Goal: Check status: Check status

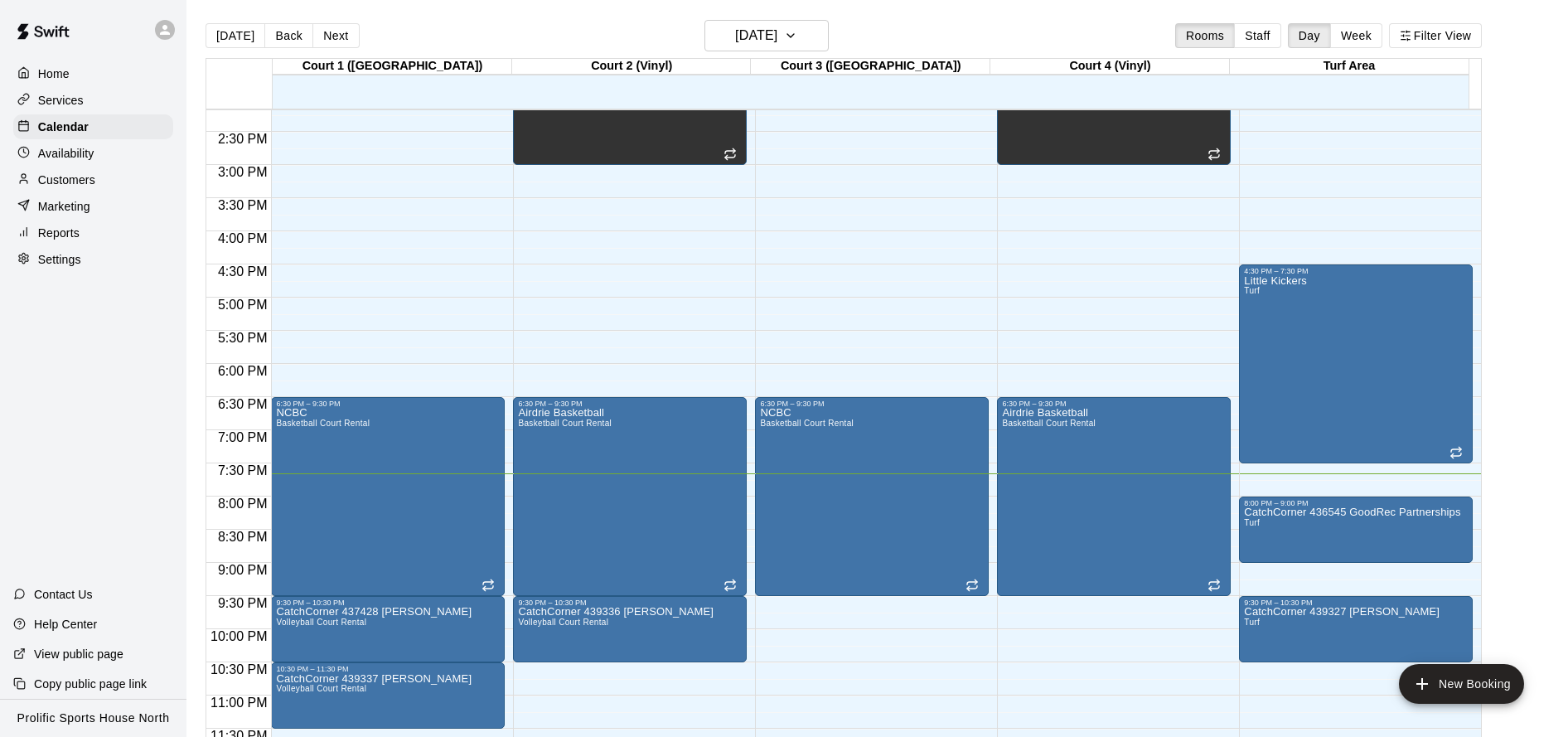
scroll to position [946, 0]
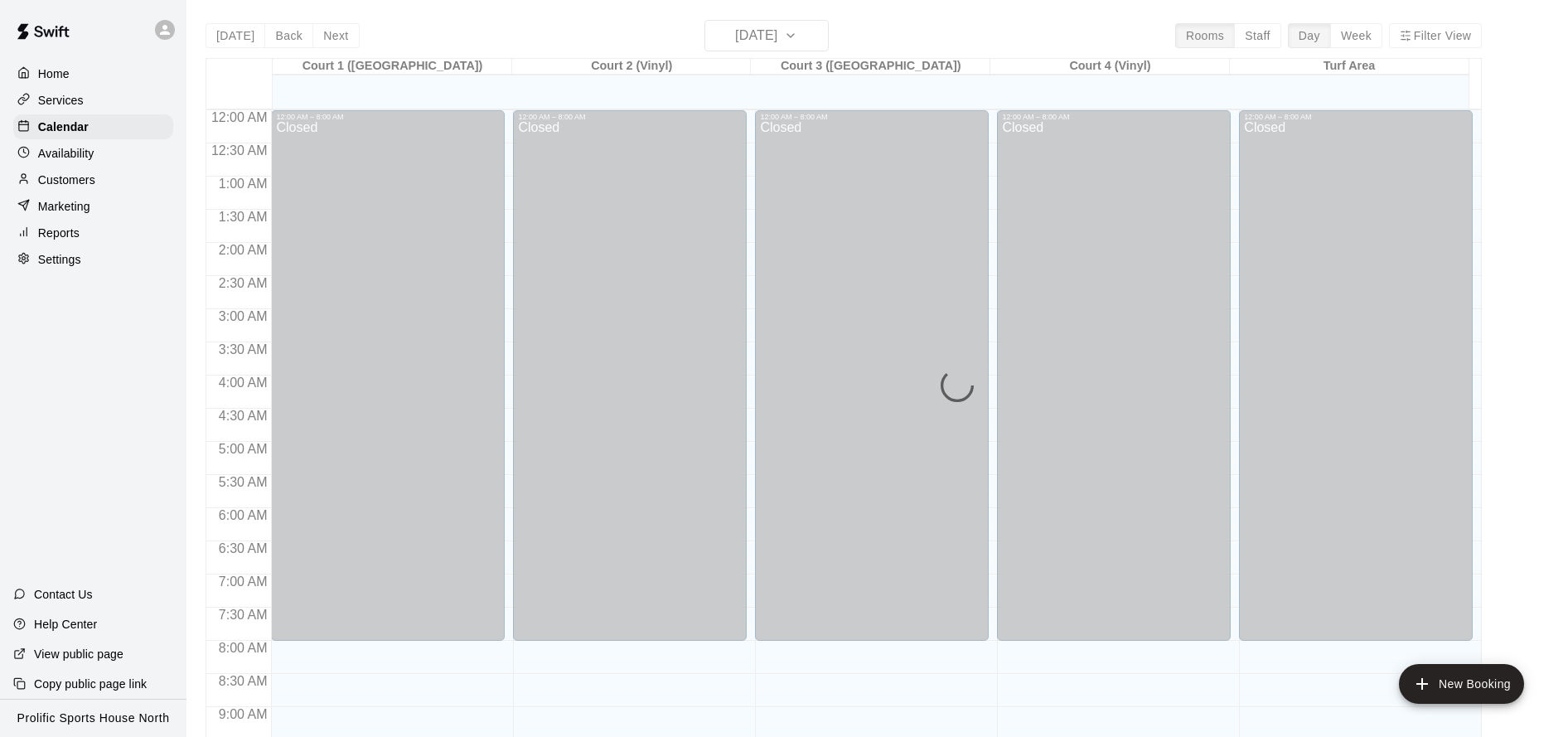
scroll to position [896, 0]
